Goal: Navigation & Orientation: Go to known website

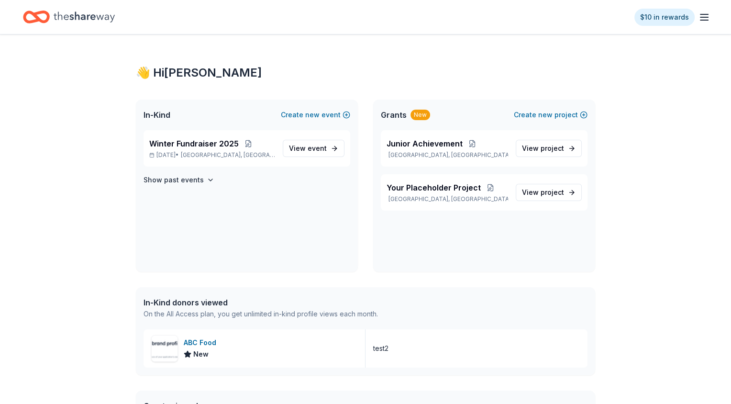
click at [712, 19] on div "$10 in rewards" at bounding box center [365, 17] width 731 height 34
click at [707, 18] on icon "button" at bounding box center [703, 16] width 11 height 11
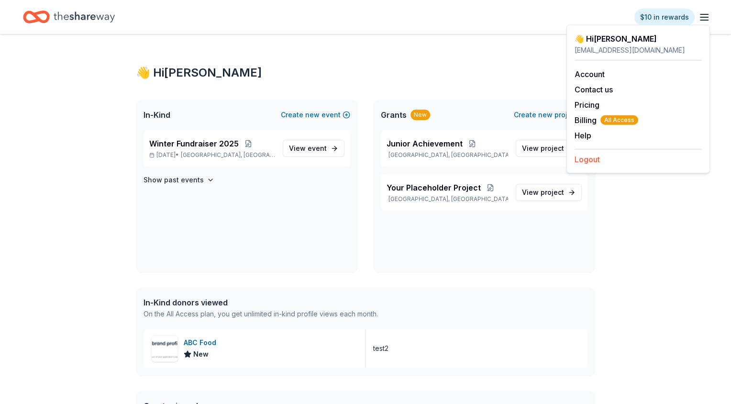
click at [596, 155] on button "Logout" at bounding box center [587, 159] width 25 height 11
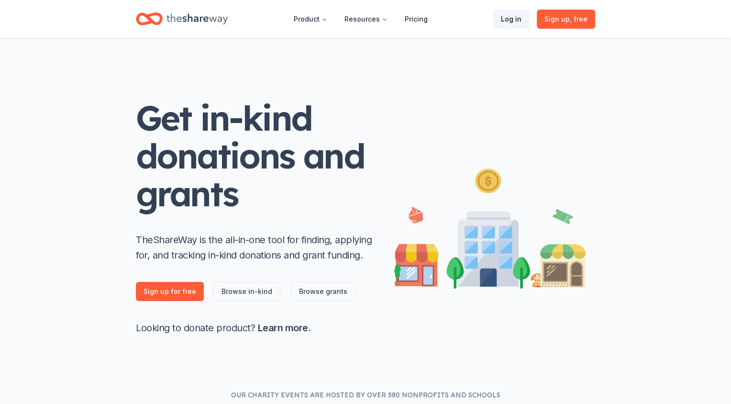
click at [503, 19] on link "Log in" at bounding box center [511, 19] width 36 height 19
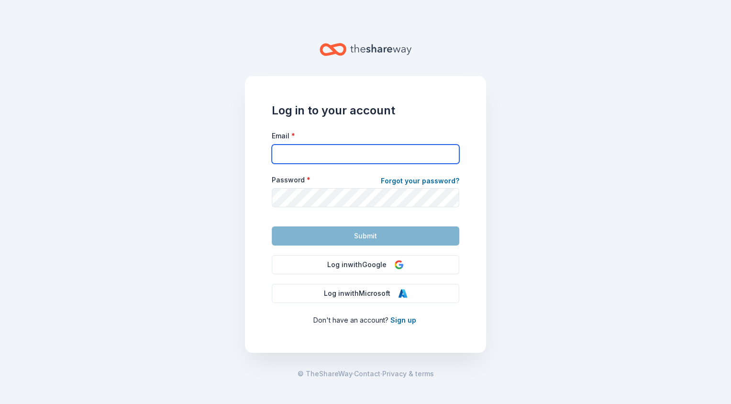
click at [347, 149] on input "Email *" at bounding box center [366, 153] width 188 height 19
type input "[PERSON_NAME][EMAIL_ADDRESS][DOMAIN_NAME]"
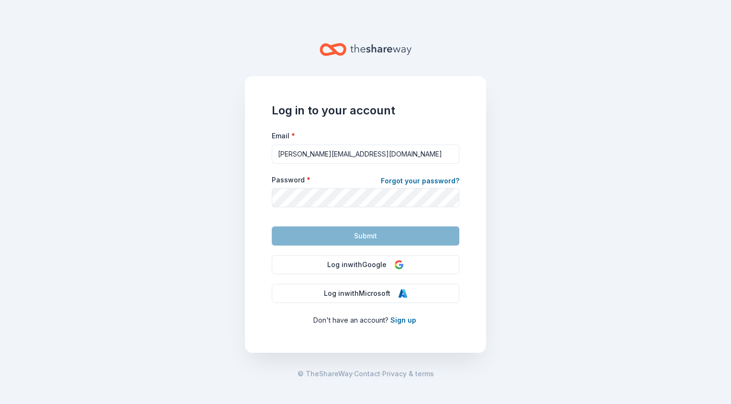
click at [344, 210] on form "Email * [PERSON_NAME][EMAIL_ADDRESS][DOMAIN_NAME] Password * Forgot your passwo…" at bounding box center [366, 188] width 188 height 116
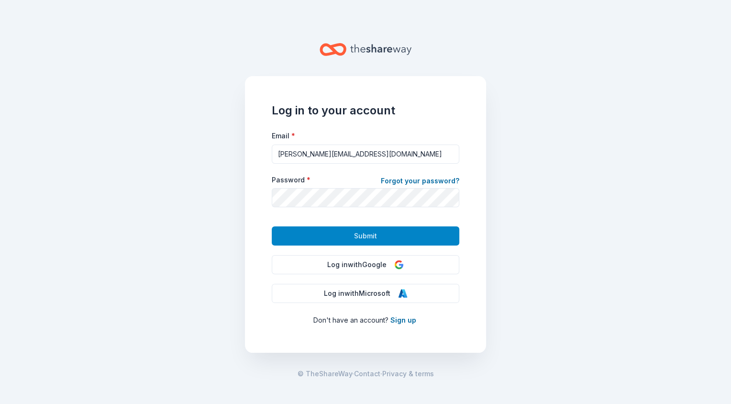
click at [337, 236] on button "Submit" at bounding box center [366, 235] width 188 height 19
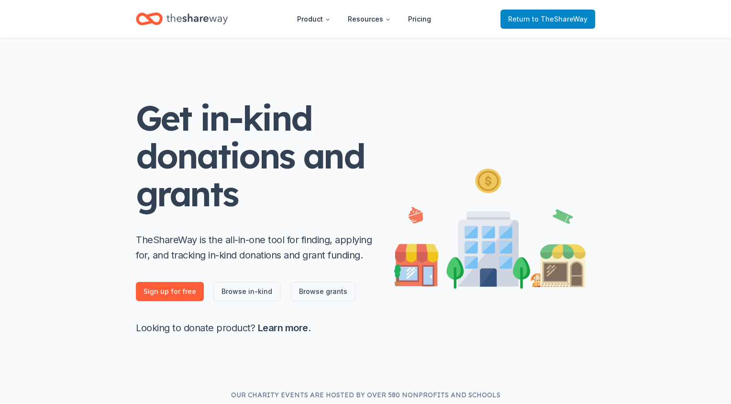
click at [511, 21] on link "Return to TheShareWay" at bounding box center [547, 19] width 95 height 19
